Goal: Information Seeking & Learning: Find specific fact

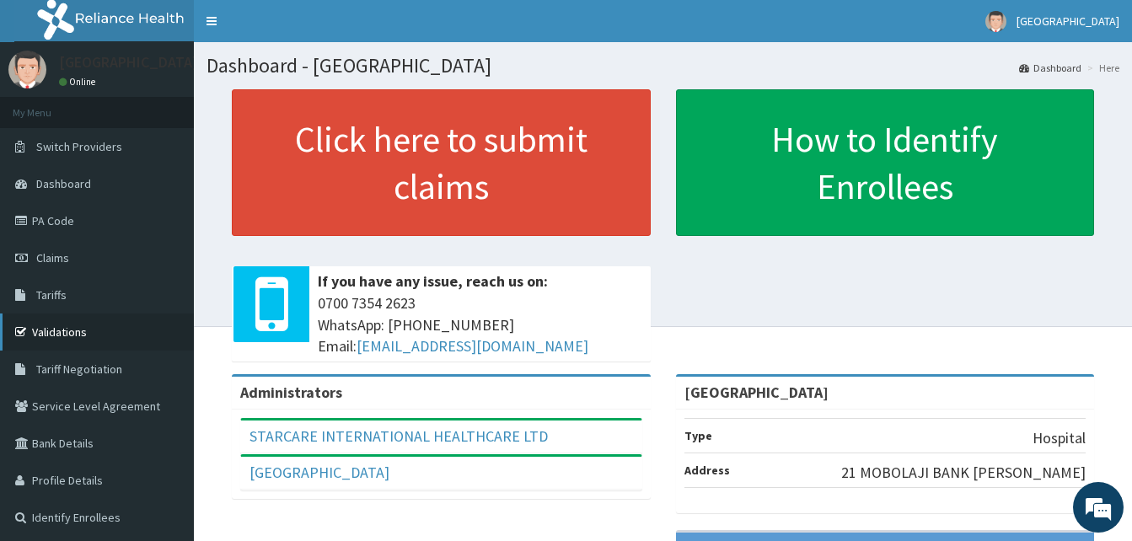
click at [124, 330] on link "Validations" at bounding box center [97, 332] width 194 height 37
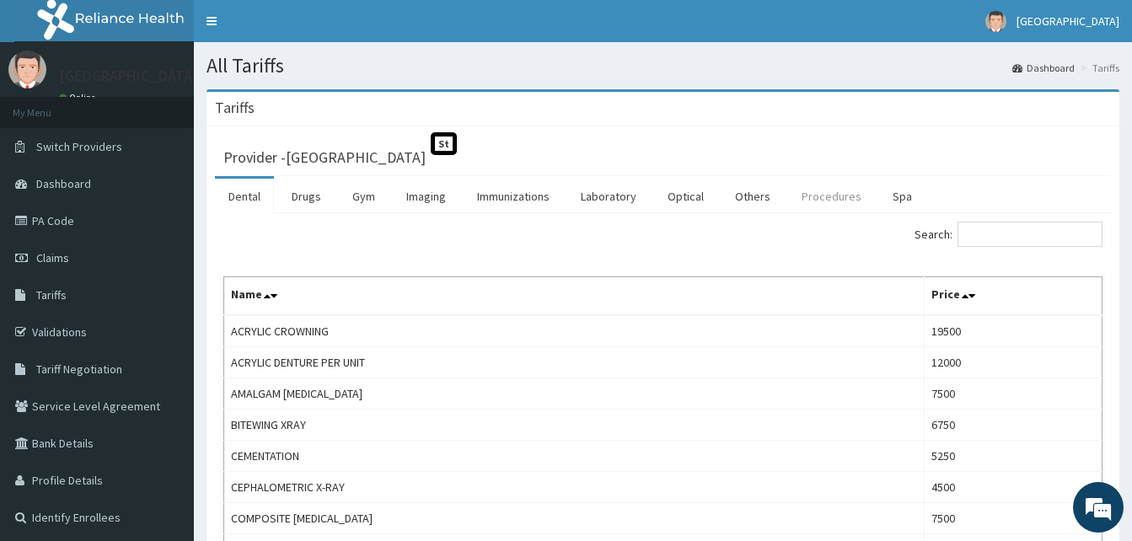
click at [809, 202] on link "Procedures" at bounding box center [831, 196] width 87 height 35
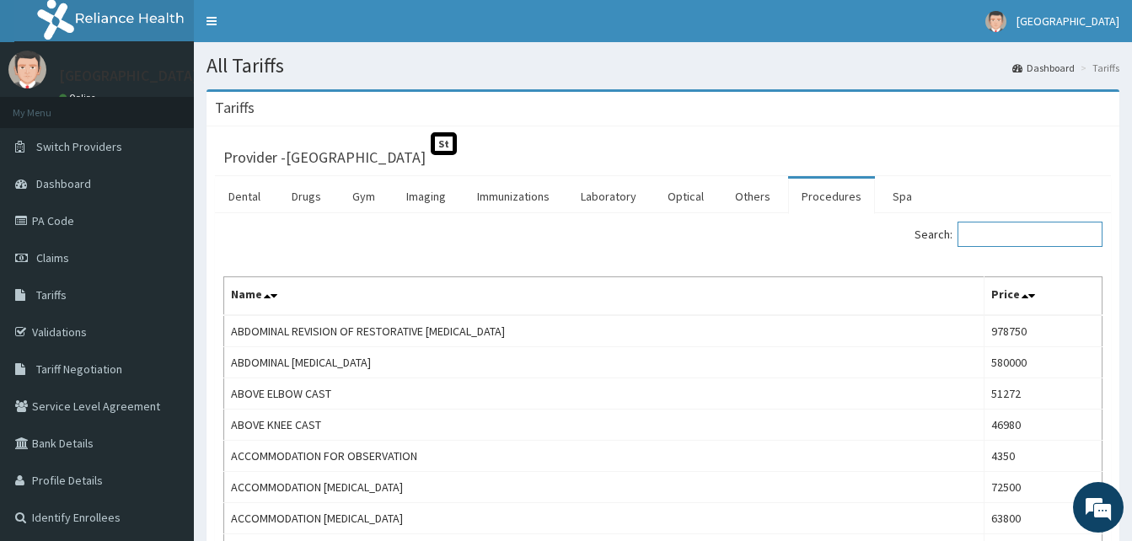
click at [986, 236] on input "Search:" at bounding box center [1030, 234] width 145 height 25
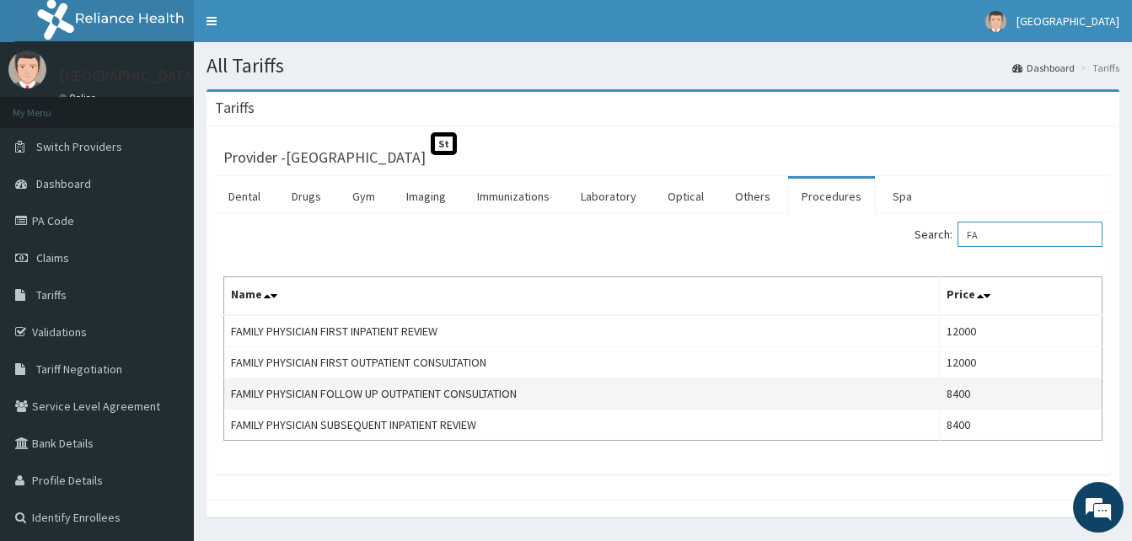
type input "F"
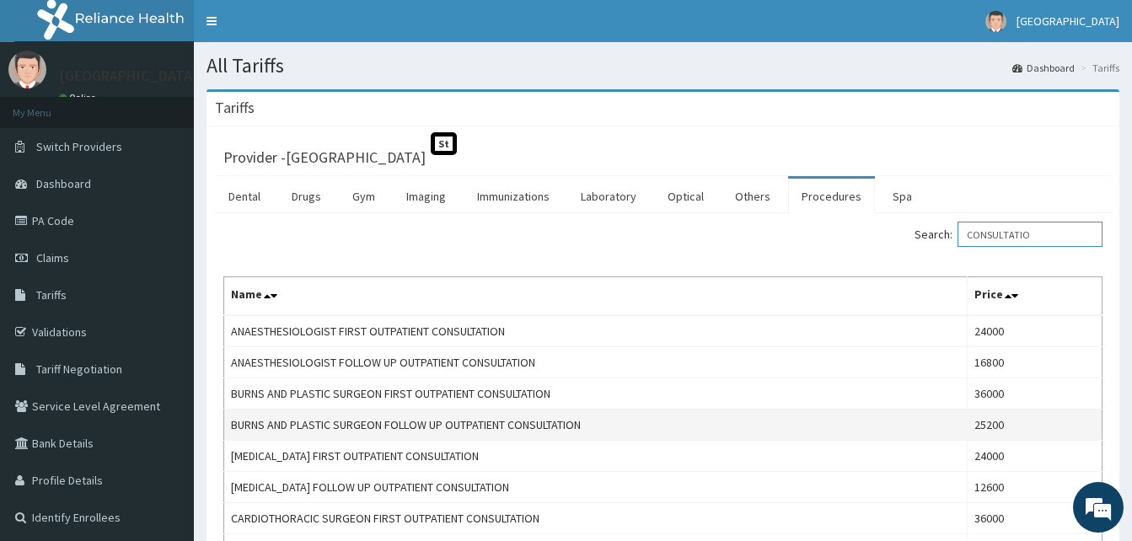
type input "CONSULTATION"
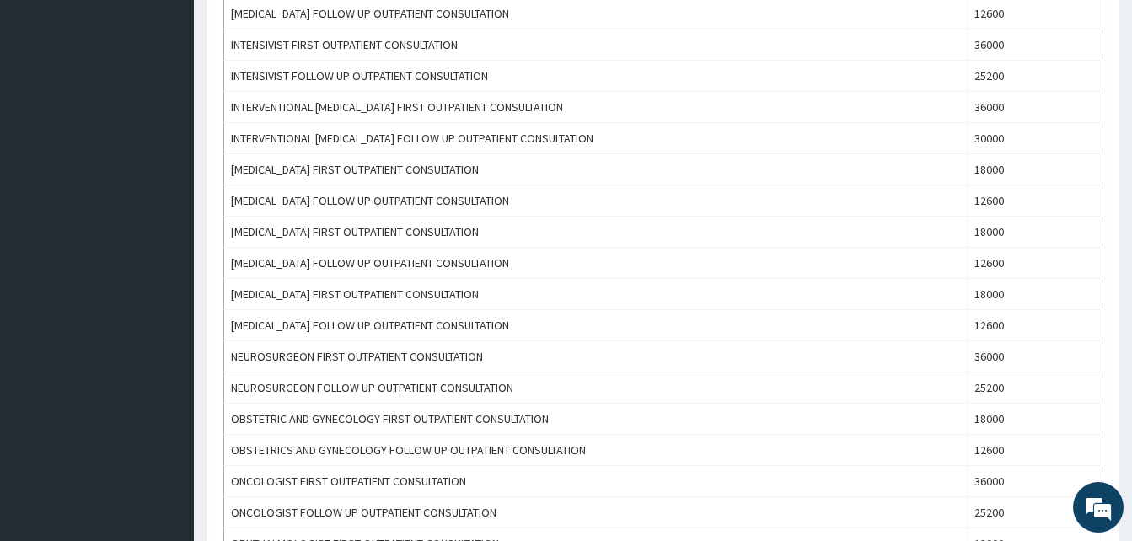
scroll to position [1063, 0]
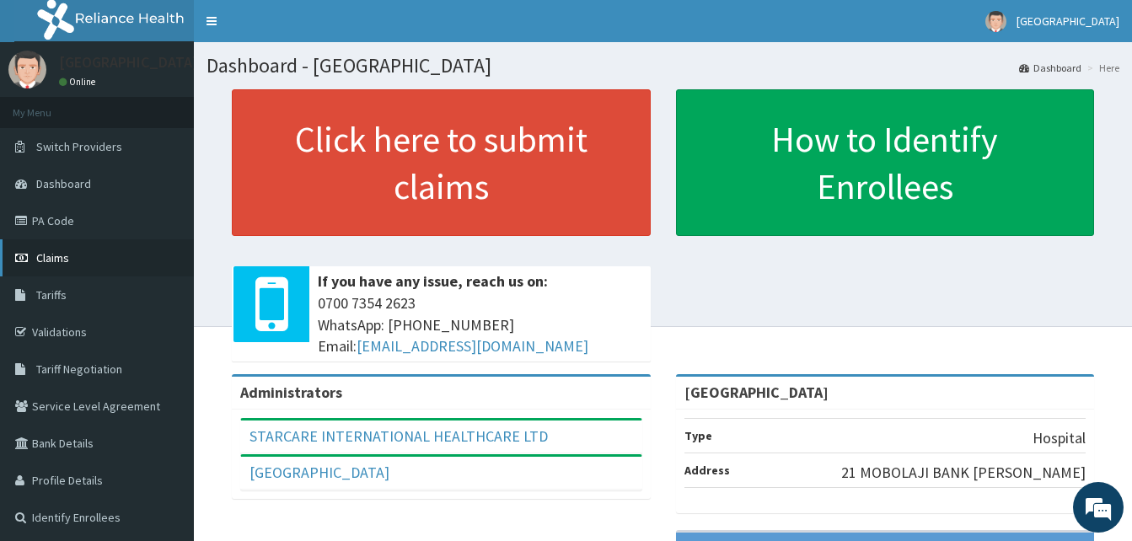
click at [90, 262] on link "Claims" at bounding box center [97, 257] width 194 height 37
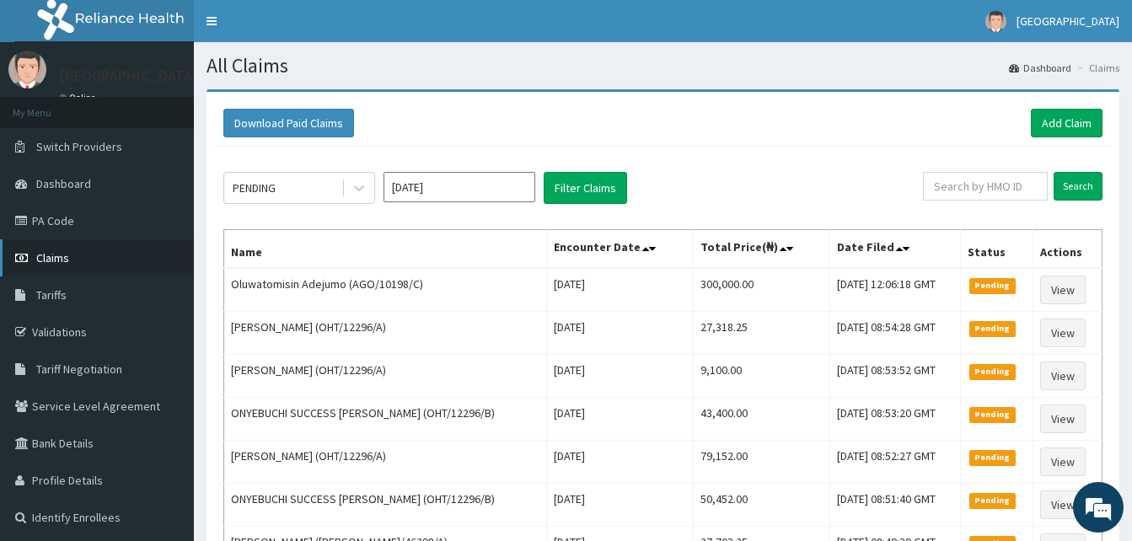
click at [96, 263] on link "Claims" at bounding box center [97, 257] width 194 height 37
click at [118, 298] on link "Tariffs" at bounding box center [97, 295] width 194 height 37
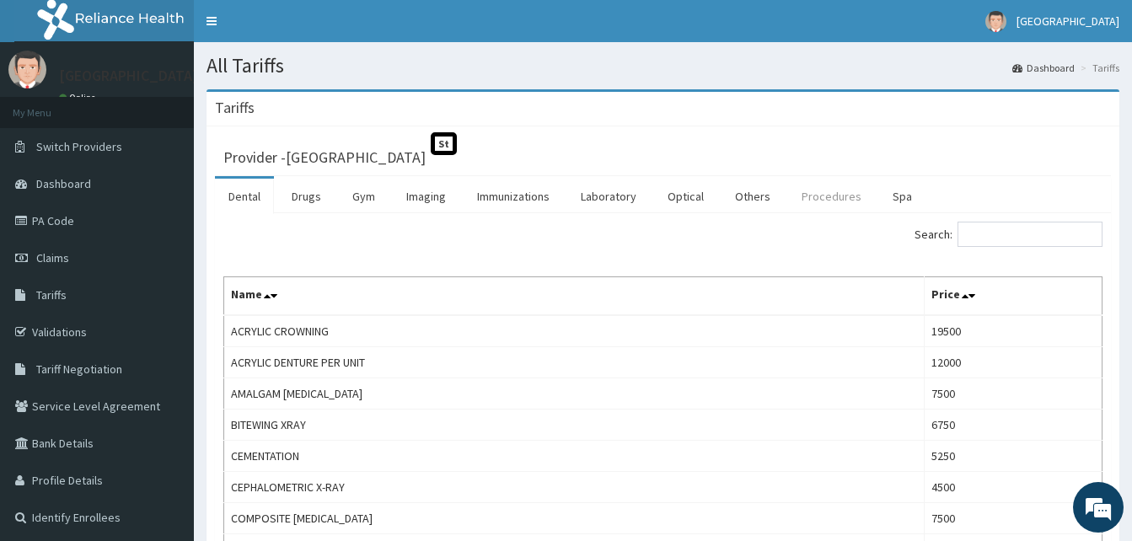
click at [834, 199] on link "Procedures" at bounding box center [831, 196] width 87 height 35
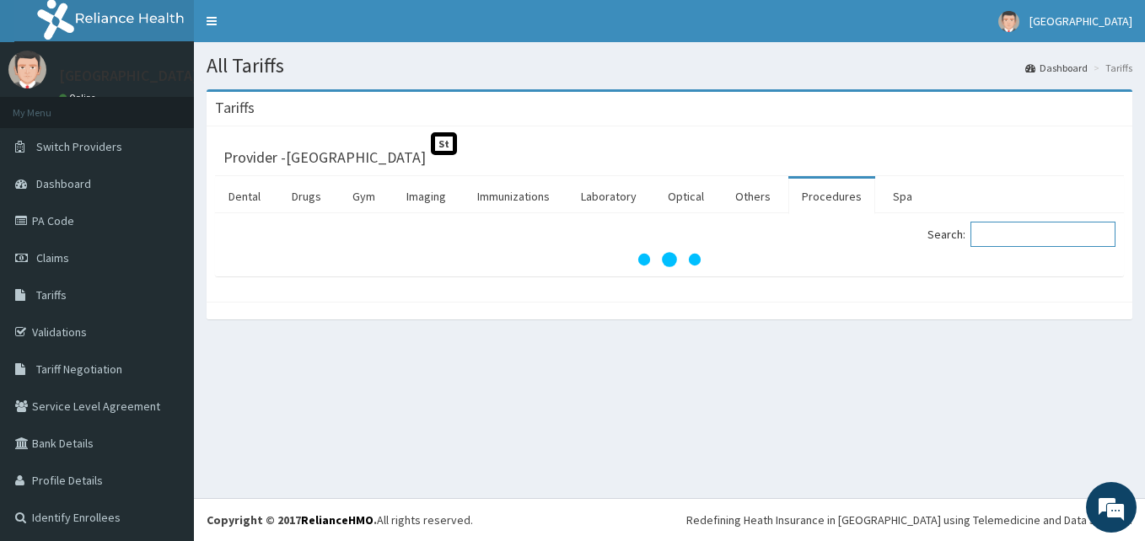
click at [1026, 247] on input "Search:" at bounding box center [1043, 234] width 145 height 25
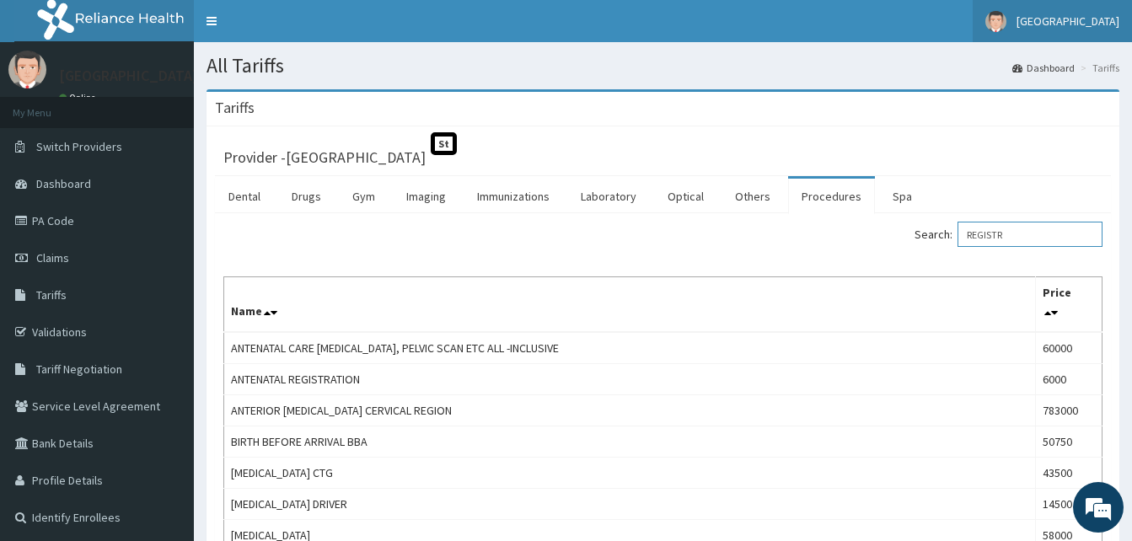
type input "REGISTRA"
